Goal: Task Accomplishment & Management: Use online tool/utility

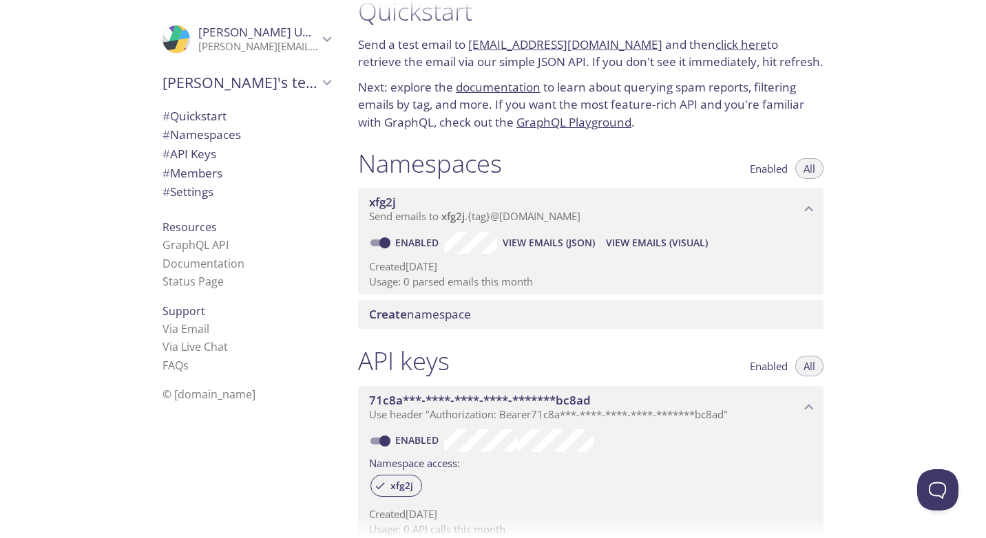
scroll to position [28, 0]
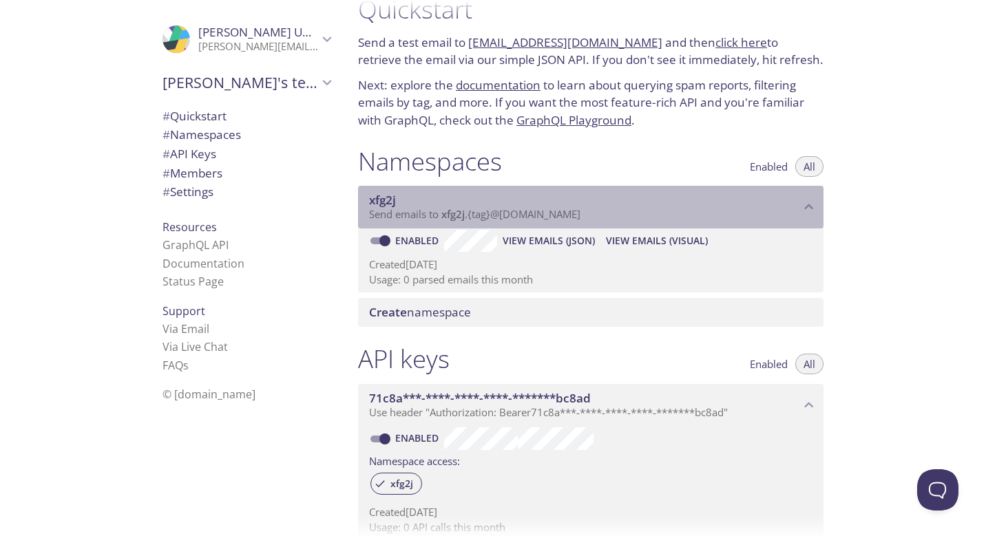
drag, startPoint x: 442, startPoint y: 214, endPoint x: 465, endPoint y: 218, distance: 23.0
click at [465, 218] on span "xfg2j" at bounding box center [452, 214] width 23 height 14
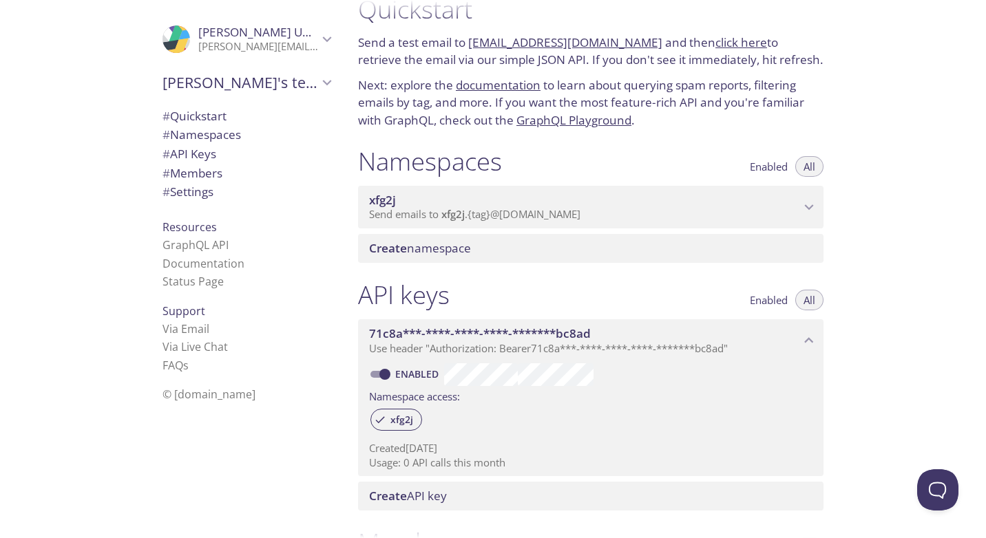
click at [513, 205] on span "xfg2j" at bounding box center [584, 200] width 431 height 15
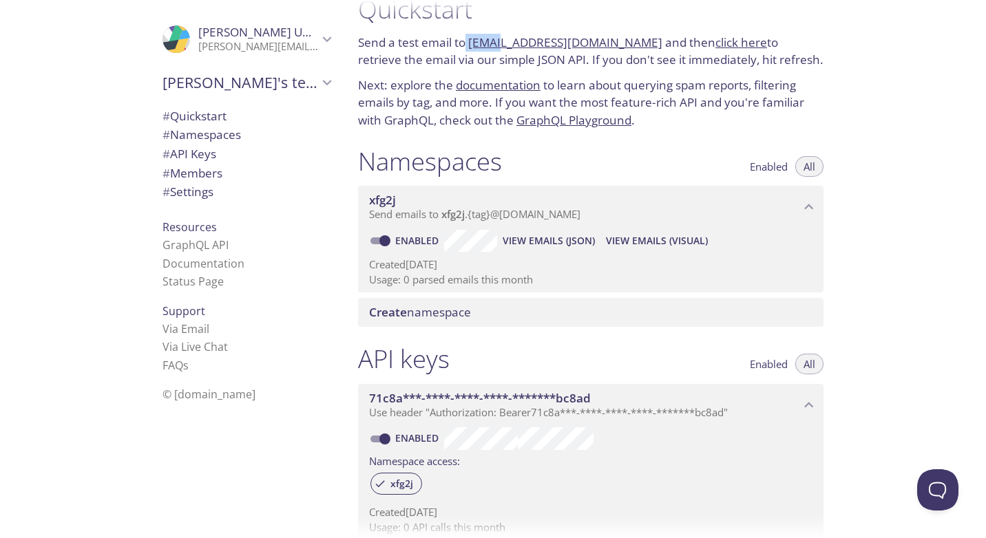
drag, startPoint x: 467, startPoint y: 45, endPoint x: 496, endPoint y: 45, distance: 28.9
click at [496, 45] on p "Send a test email to [EMAIL_ADDRESS][DOMAIN_NAME] and then click here to retrie…" at bounding box center [590, 51] width 465 height 35
copy p "xfg2j"
click at [644, 313] on span "Create namespace" at bounding box center [593, 312] width 449 height 15
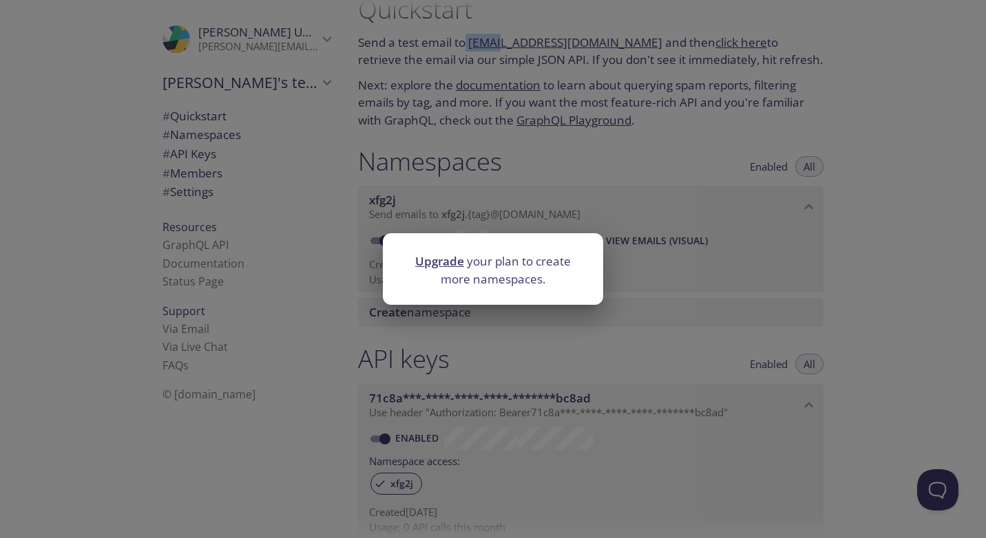
click at [560, 355] on div "Upgrade your plan to create more namespaces." at bounding box center [493, 269] width 986 height 538
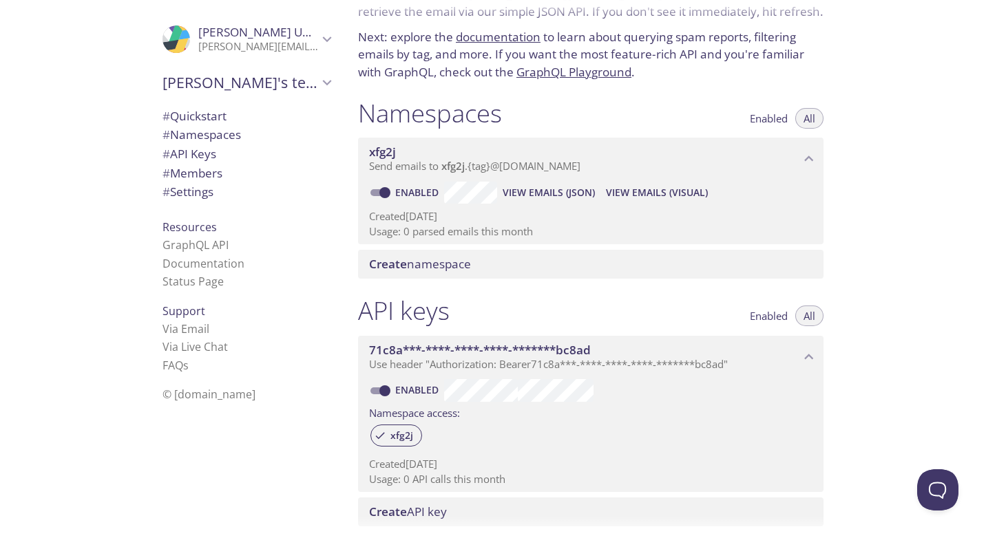
scroll to position [78, 0]
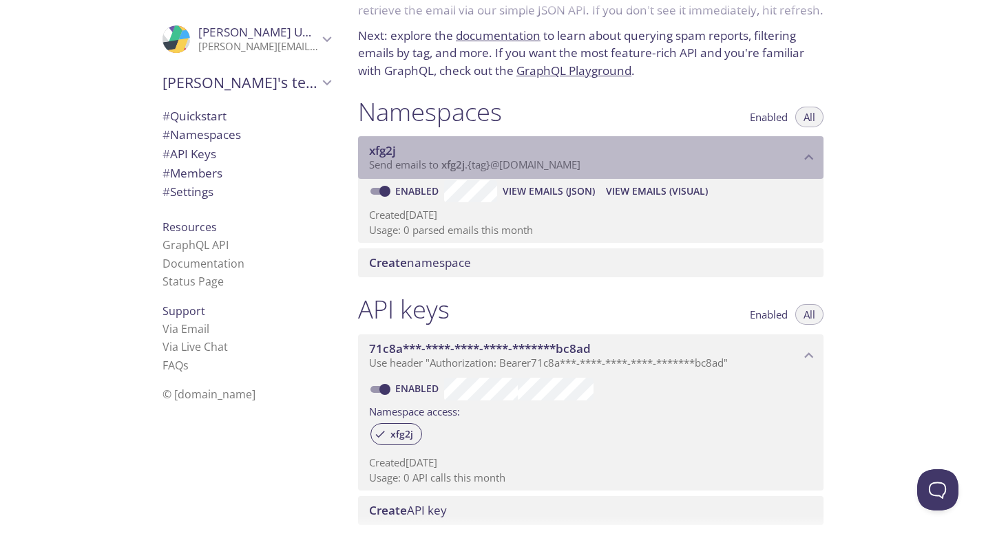
drag, startPoint x: 404, startPoint y: 151, endPoint x: 370, endPoint y: 149, distance: 33.9
click at [370, 149] on span "xfg2j" at bounding box center [584, 150] width 431 height 15
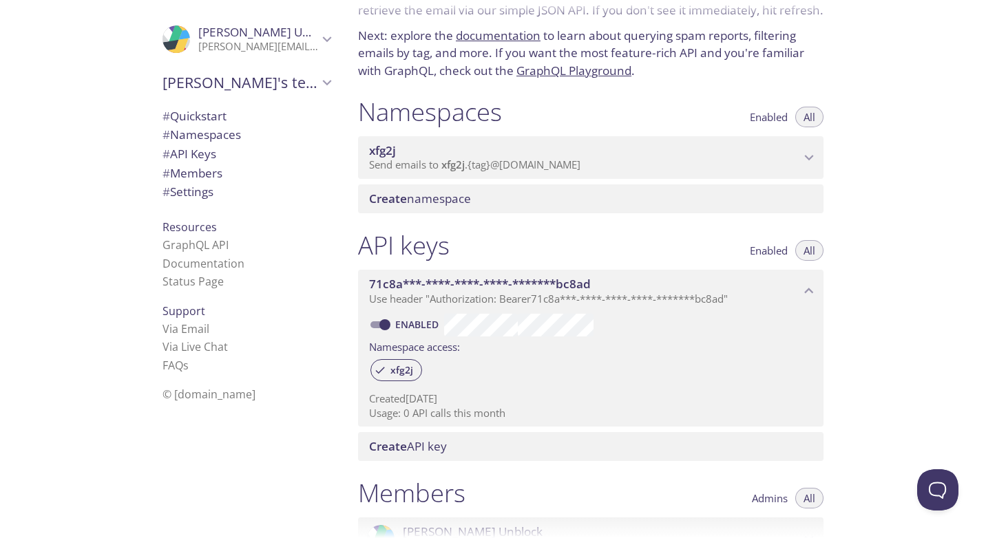
click at [439, 146] on span "xfg2j" at bounding box center [584, 150] width 431 height 15
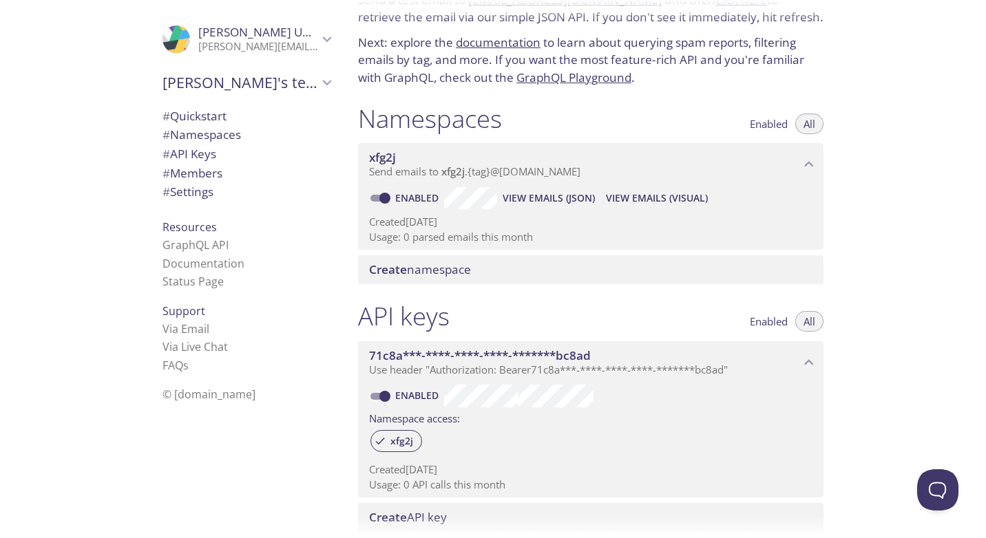
scroll to position [72, 0]
click at [530, 193] on span "View Emails (JSON)" at bounding box center [549, 197] width 92 height 17
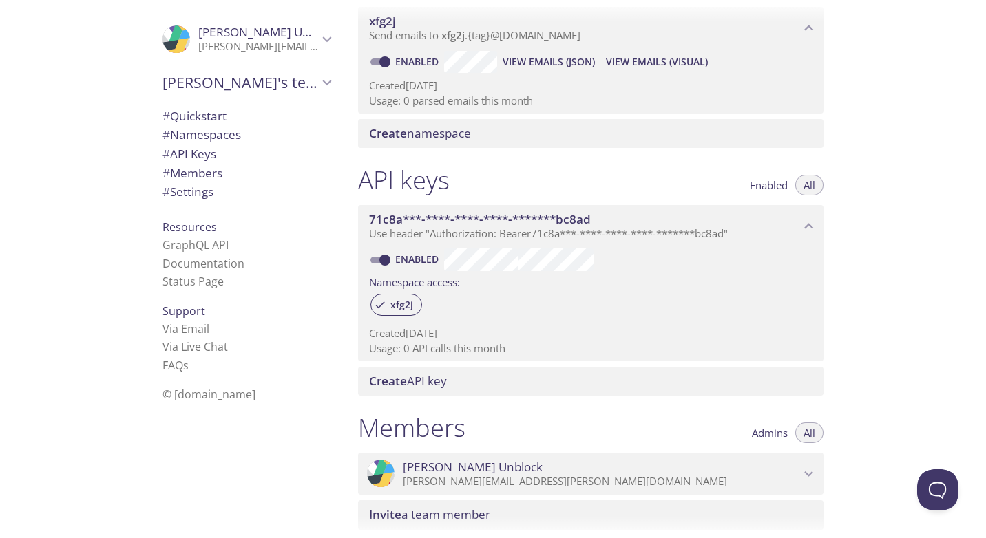
scroll to position [211, 0]
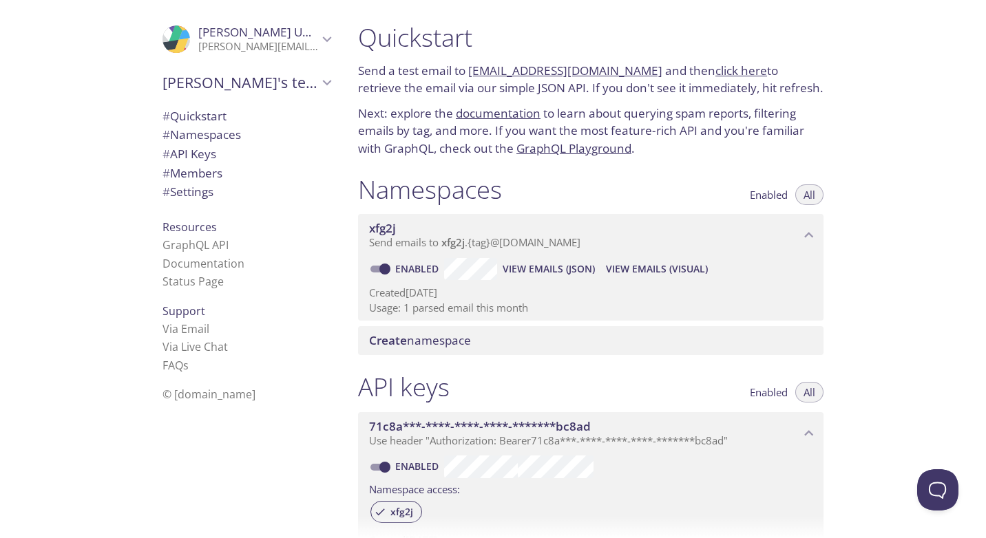
click at [554, 270] on span "View Emails (JSON)" at bounding box center [549, 269] width 92 height 17
